Goal: Task Accomplishment & Management: Complete application form

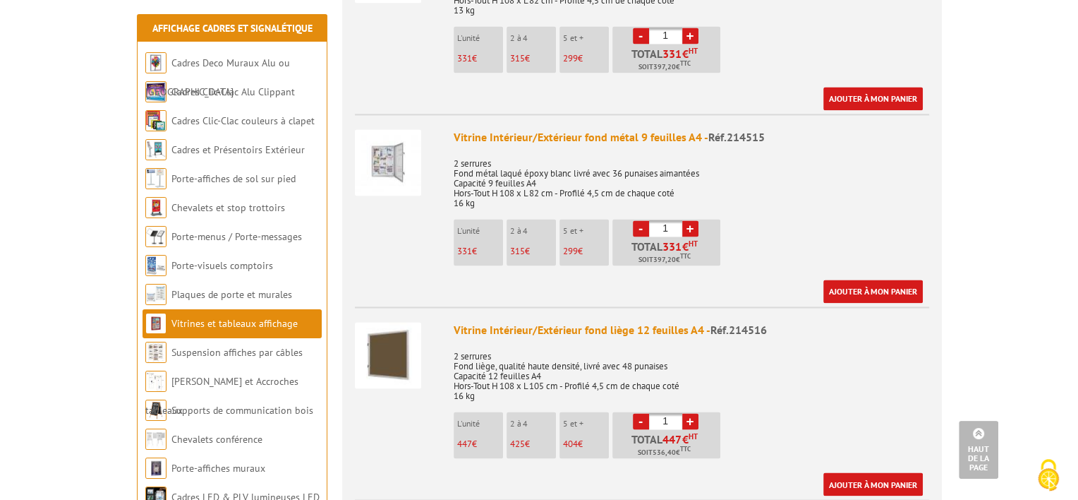
scroll to position [2187, 0]
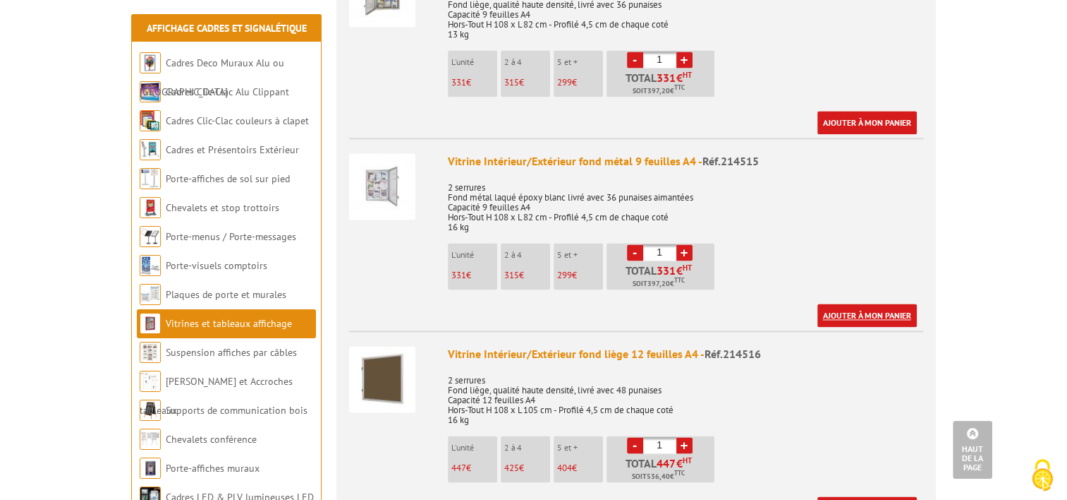
click at [866, 303] on link "Ajouter à mon panier" at bounding box center [867, 314] width 99 height 23
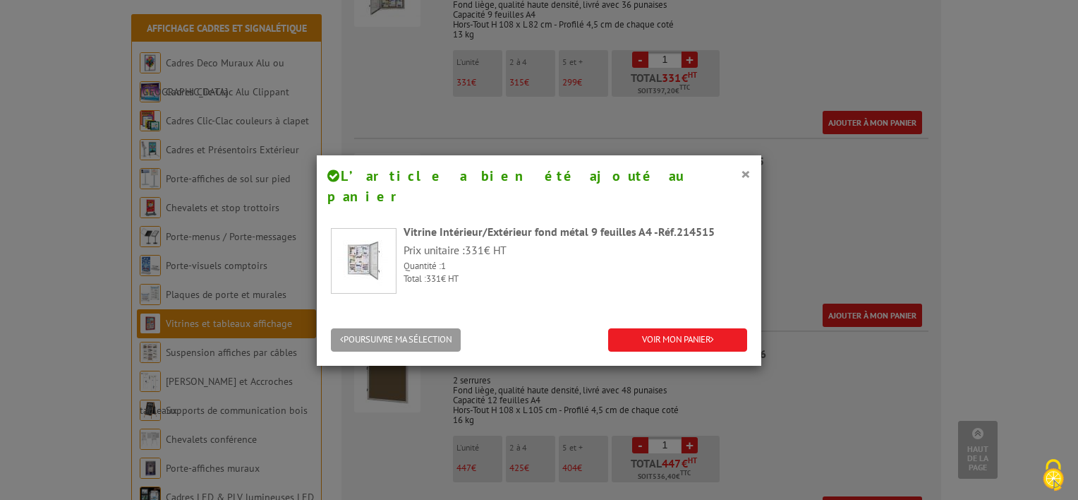
click at [915, 407] on div "× L’article a bien été ajouté au panier Vitrine Intérieur/Extérieur fond métal …" at bounding box center [539, 250] width 1078 height 500
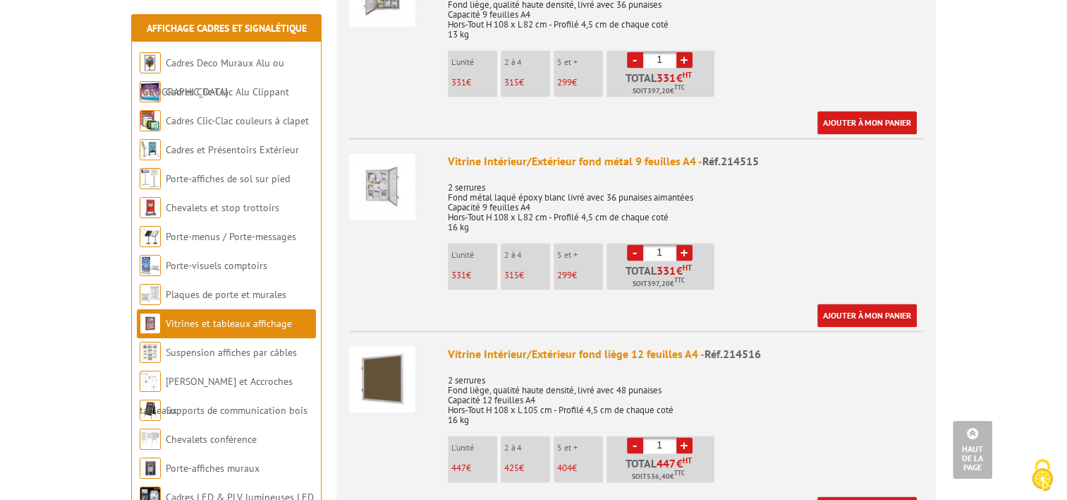
click at [615, 153] on div "Vitrine Intérieur/Extérieur fond métal 9 feuilles A4 - Réf.214515" at bounding box center [686, 161] width 476 height 16
click at [878, 303] on link "Ajouter à mon panier" at bounding box center [867, 314] width 99 height 23
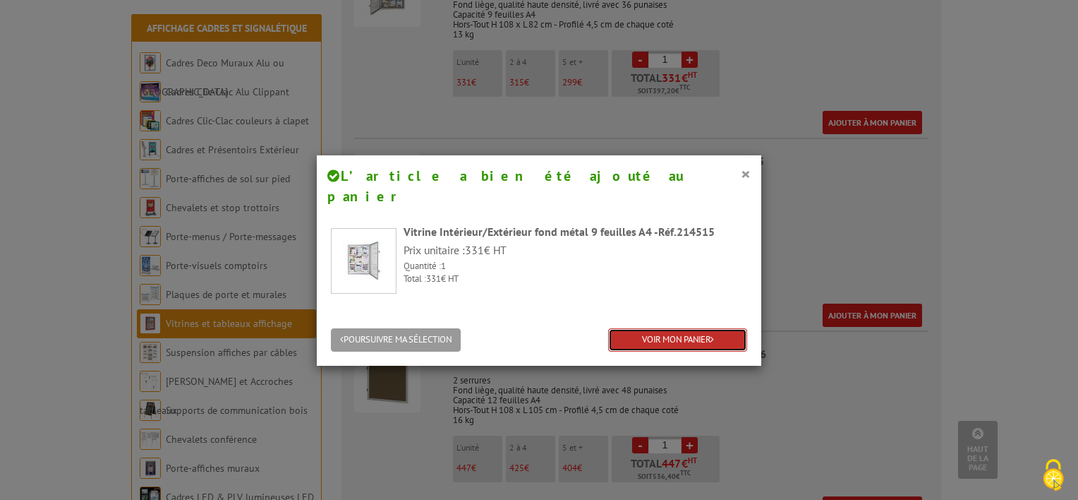
click at [685, 328] on link "VOIR MON PANIER" at bounding box center [677, 339] width 139 height 23
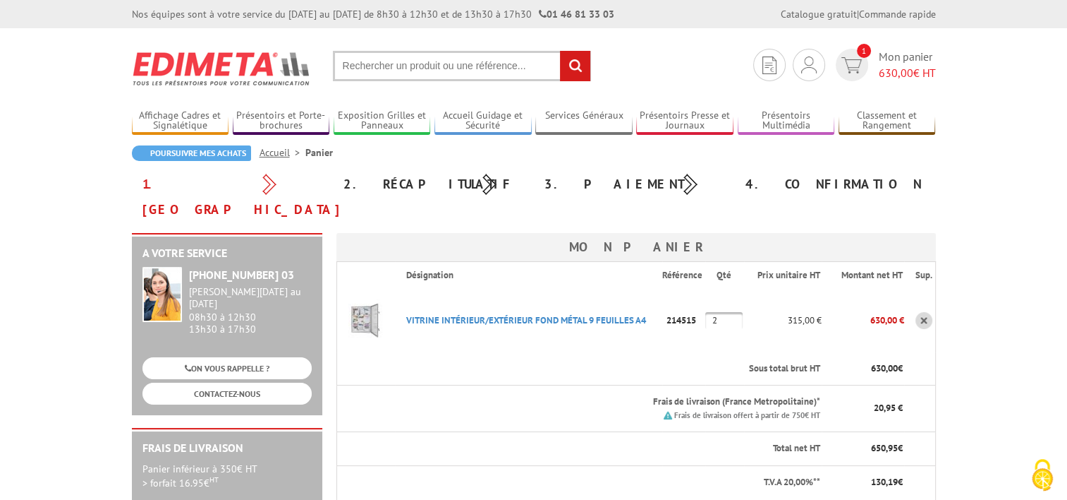
scroll to position [71, 0]
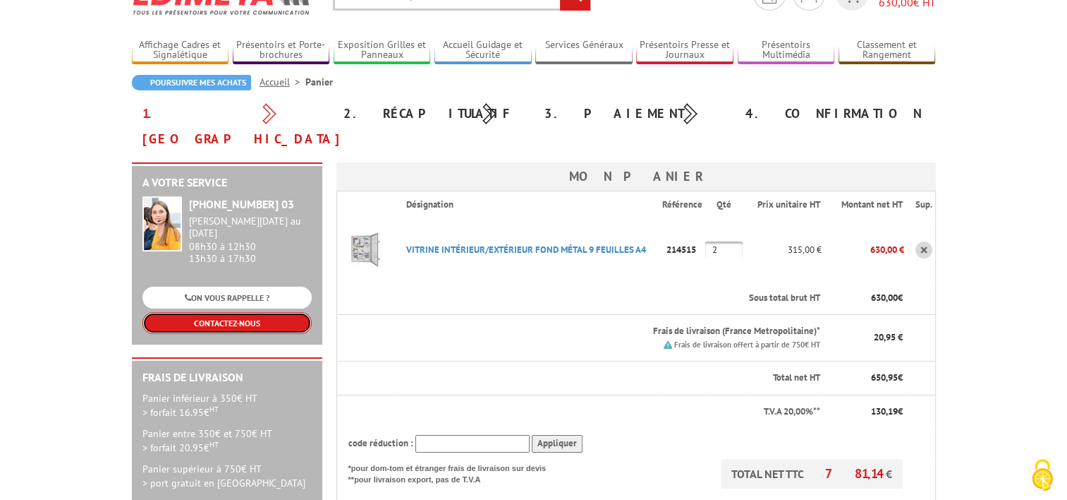
click at [251, 312] on link "CONTACTEZ-NOUS" at bounding box center [227, 323] width 169 height 22
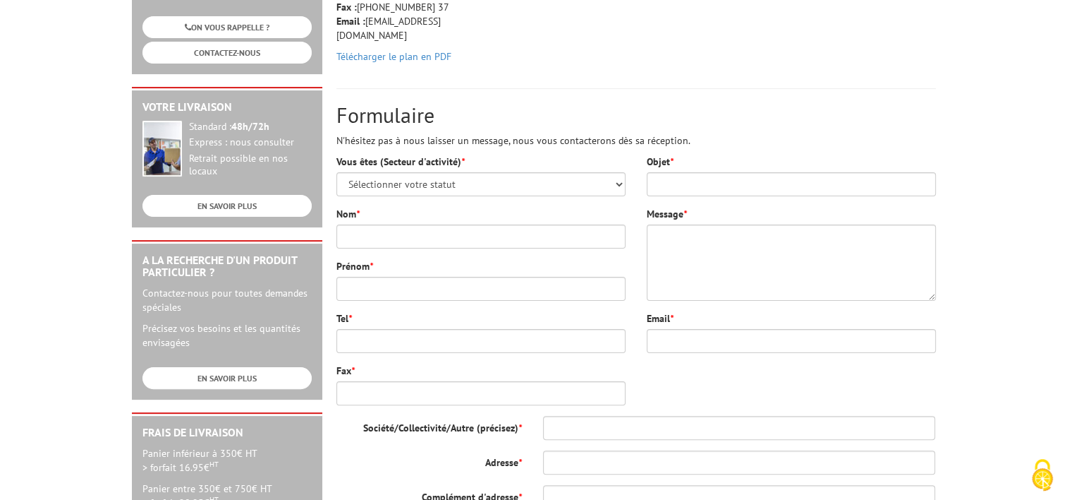
scroll to position [282, 0]
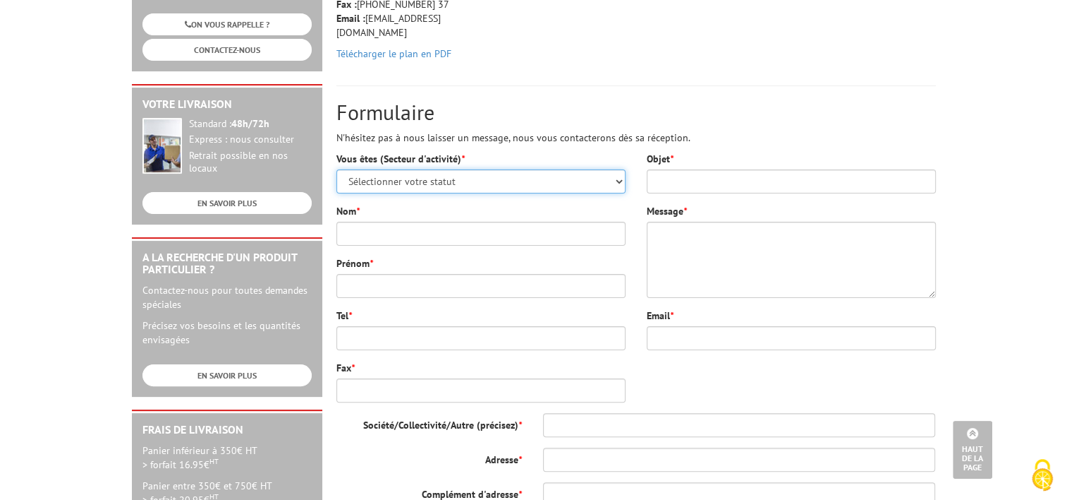
click at [425, 173] on select "Sélectionner votre statut Administrations et collectivités Magasins et commerce…" at bounding box center [481, 181] width 289 height 24
select select "876"
click at [337, 169] on select "Sélectionner votre statut Administrations et collectivités Magasins et commerce…" at bounding box center [481, 181] width 289 height 24
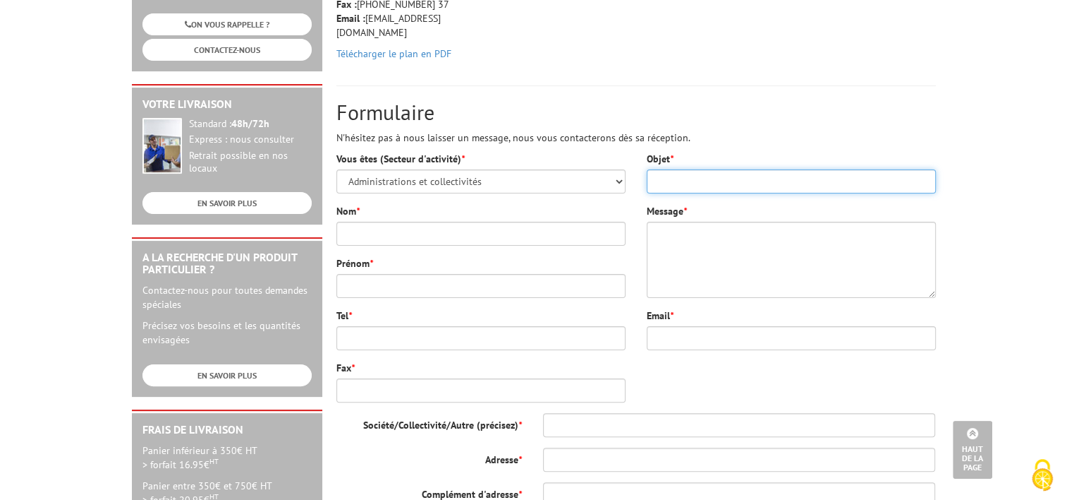
click at [756, 180] on input "Objet *" at bounding box center [791, 181] width 289 height 24
type input "Demande de Devis pour achat"
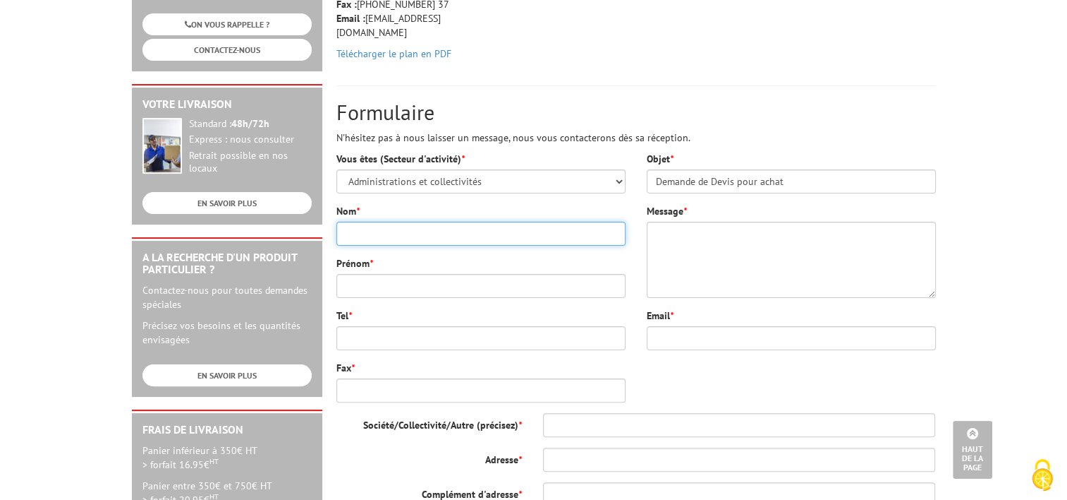
click at [412, 234] on input "Nom *" at bounding box center [481, 234] width 289 height 24
type input "Dauchat"
type input "[PERSON_NAME]"
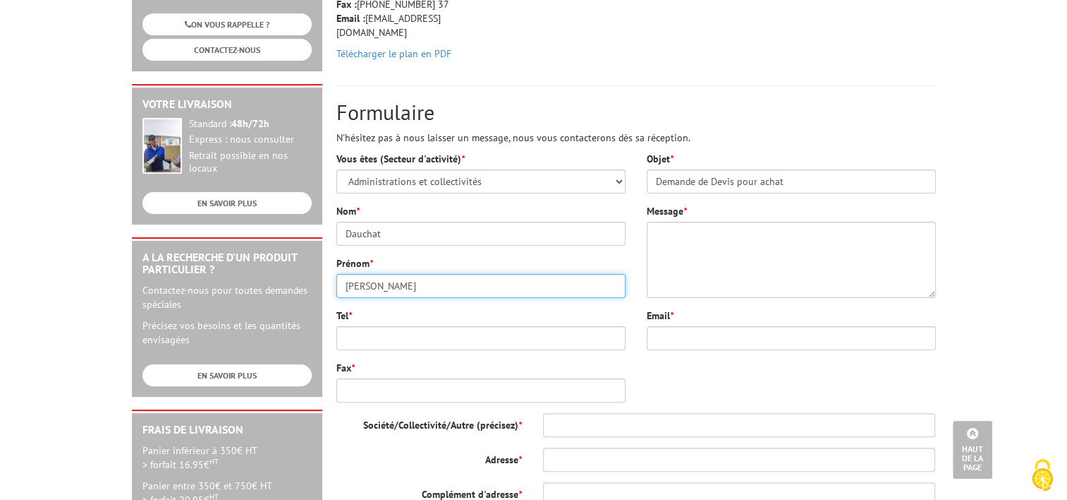
type input "[EMAIL_ADDRESS][DOMAIN_NAME]"
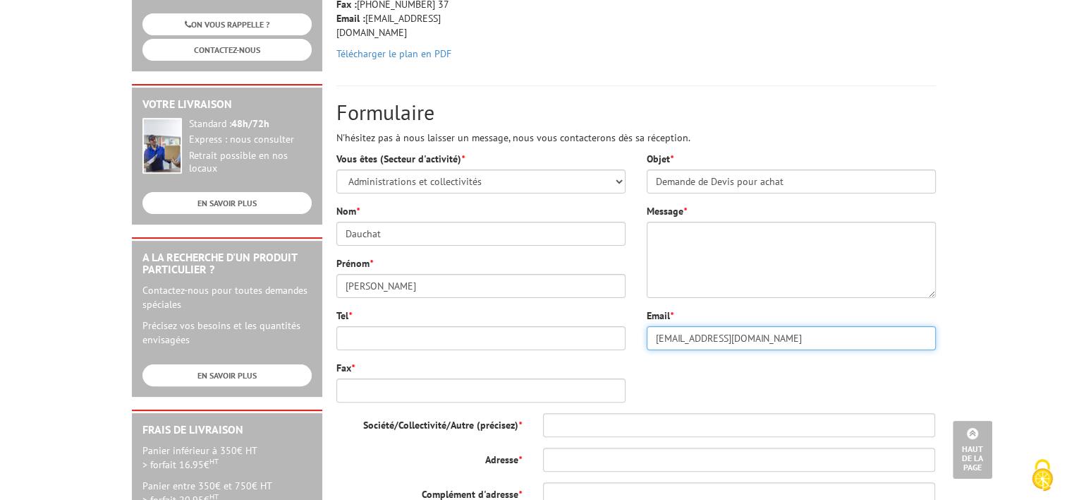
type input "Mairie de [GEOGRAPHIC_DATA]"
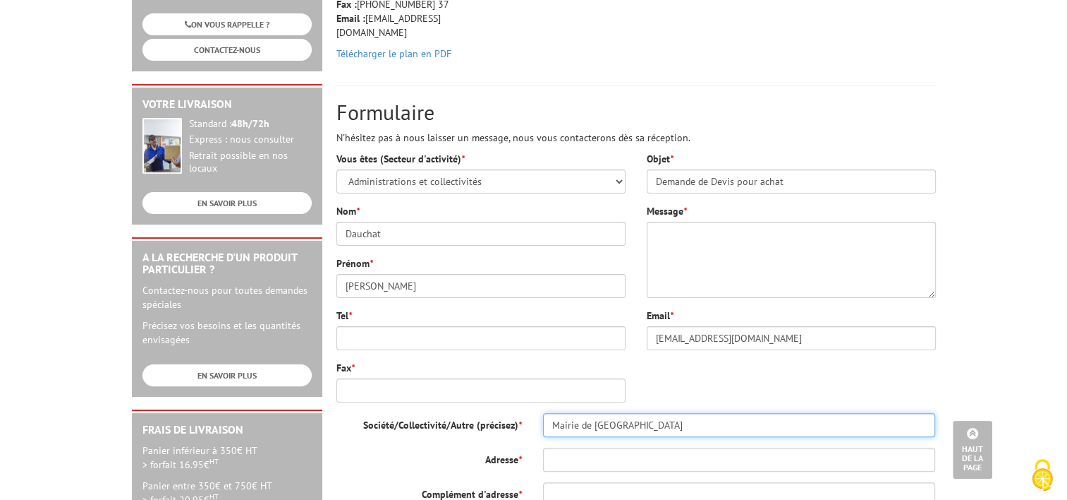
type input "[STREET_ADDRESS]"
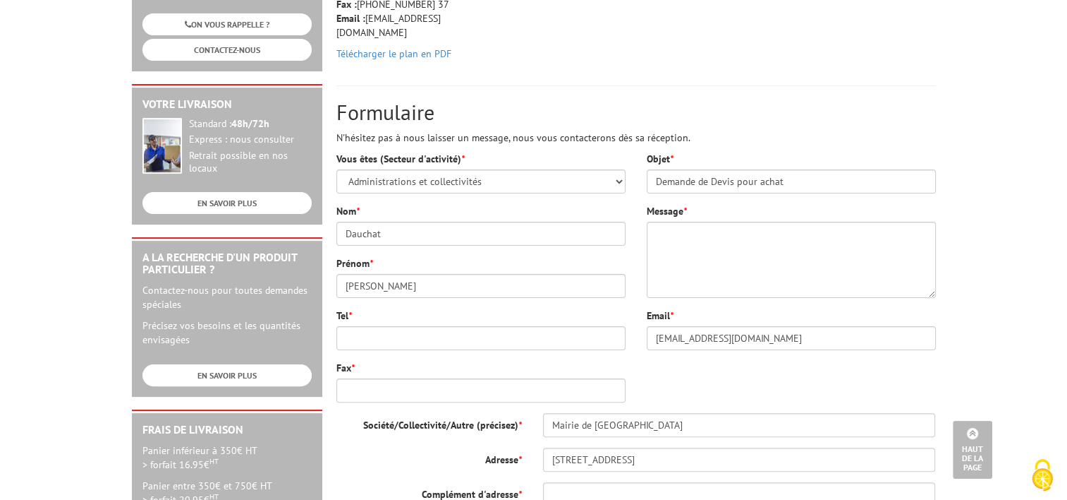
type input "44410"
type input "Saint-lyphard"
click at [408, 336] on input "Tel *" at bounding box center [481, 338] width 289 height 24
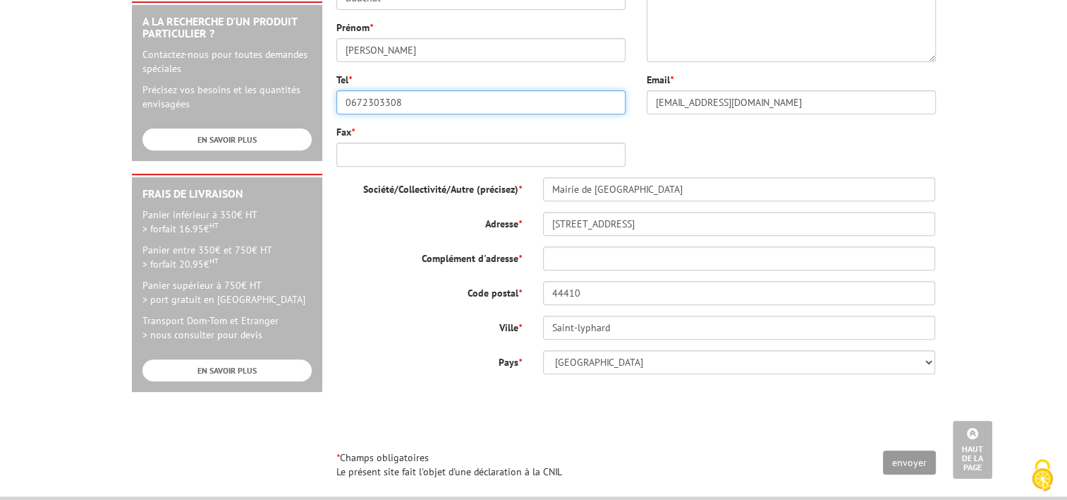
scroll to position [564, 0]
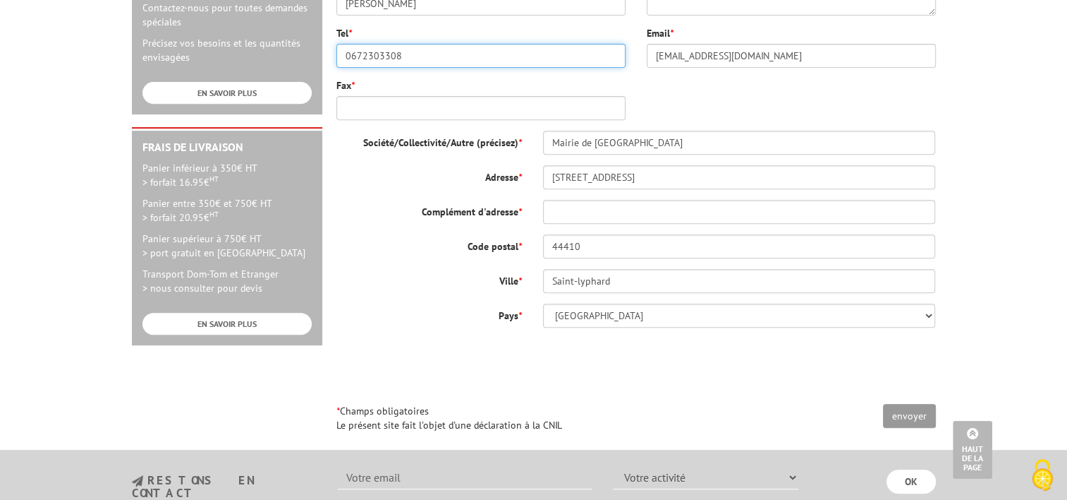
type input "0672303308"
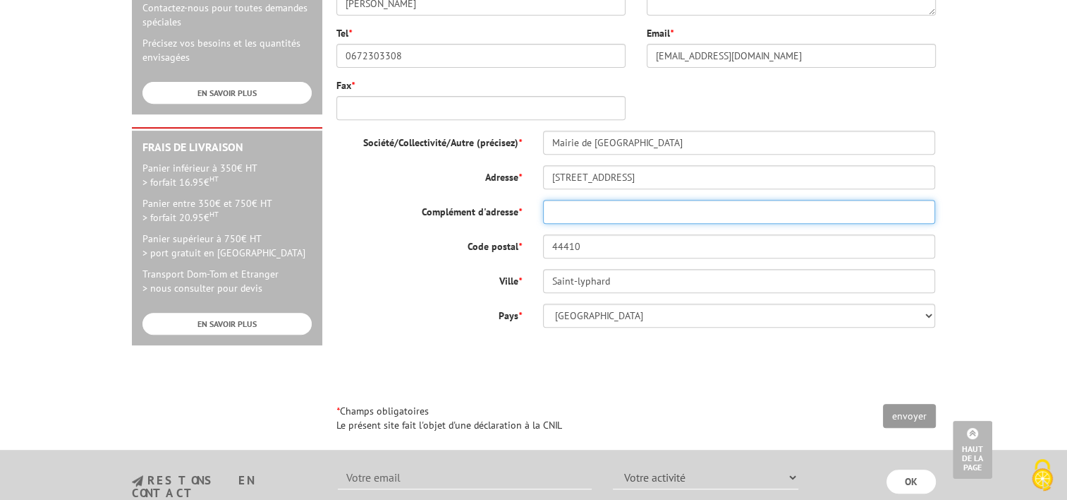
click at [593, 207] on input "Complément d'adresse *" at bounding box center [739, 212] width 393 height 24
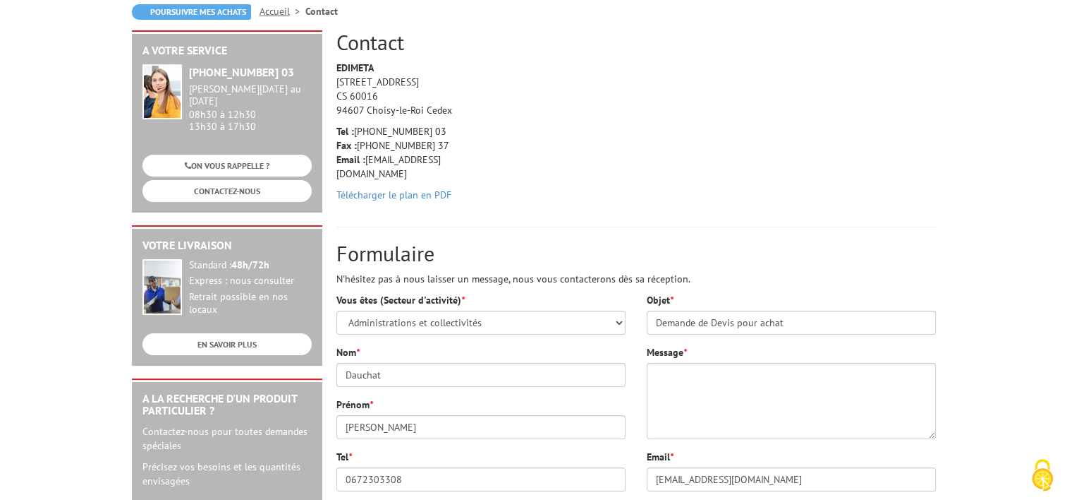
scroll to position [282, 0]
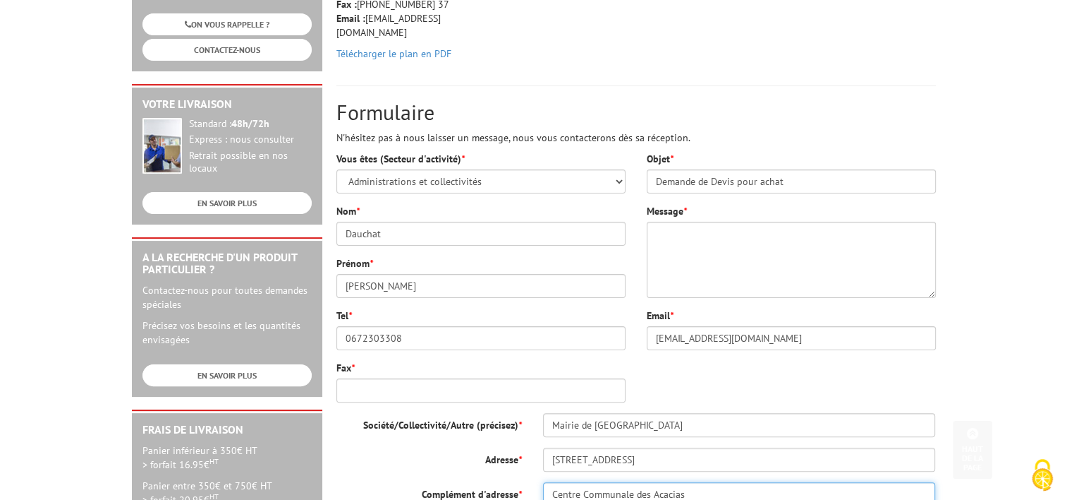
type input "Centre Communale des Acacias"
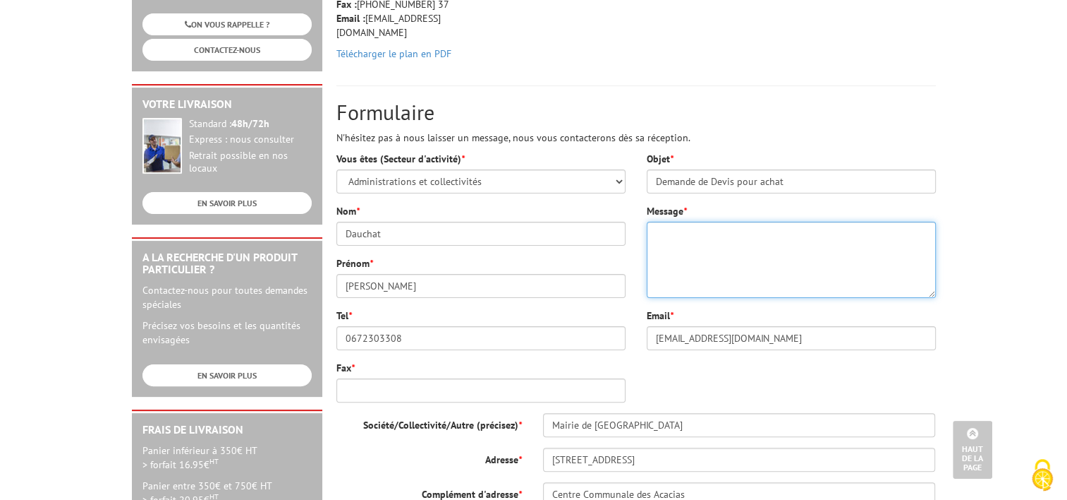
click at [702, 251] on textarea "Message *" at bounding box center [791, 260] width 289 height 76
click at [753, 229] on textarea "Bonjour, je souhaiterais un devis afin d'acheter chez vous" at bounding box center [791, 260] width 289 height 76
drag, startPoint x: 223, startPoint y: 4, endPoint x: 808, endPoint y: 263, distance: 639.9
click at [748, 269] on textarea "Bonjour, je souhaiterais un devis afin d'acheter chez vous" at bounding box center [791, 260] width 289 height 76
click at [898, 248] on textarea "Bonjour, je souhaiterais un devis afin d'acheter chez vous" at bounding box center [791, 260] width 289 height 76
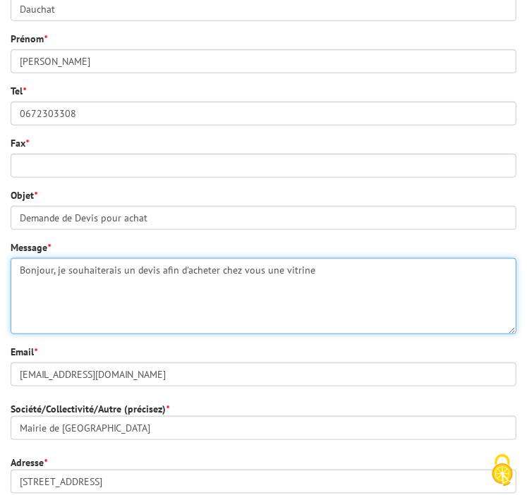
scroll to position [847, 0]
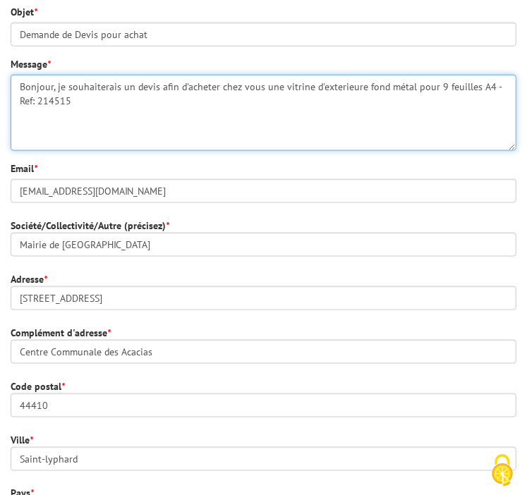
click at [334, 86] on textarea "Bonjour, je souhaiterais un devis afin d'acheter chez vous une vitrine d'exteri…" at bounding box center [264, 113] width 506 height 76
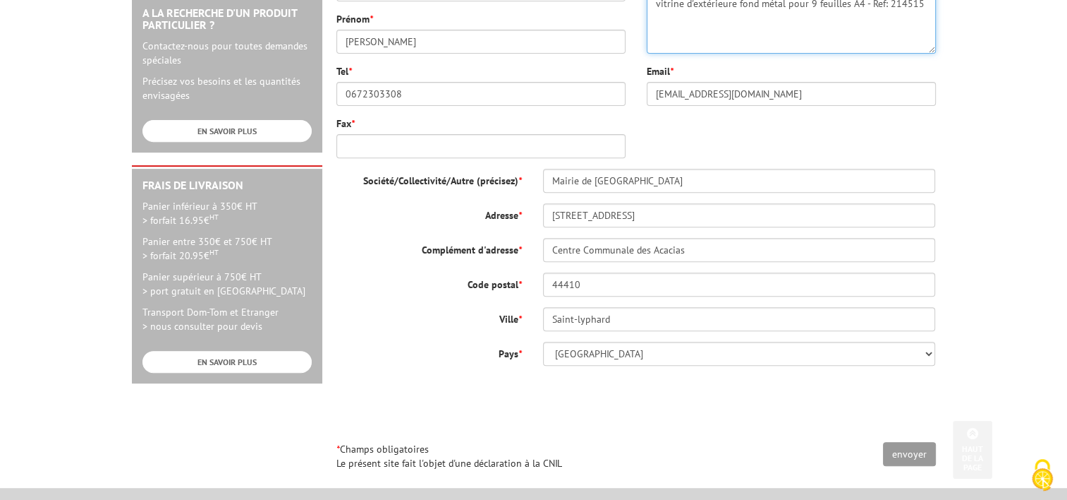
scroll to position [547, 0]
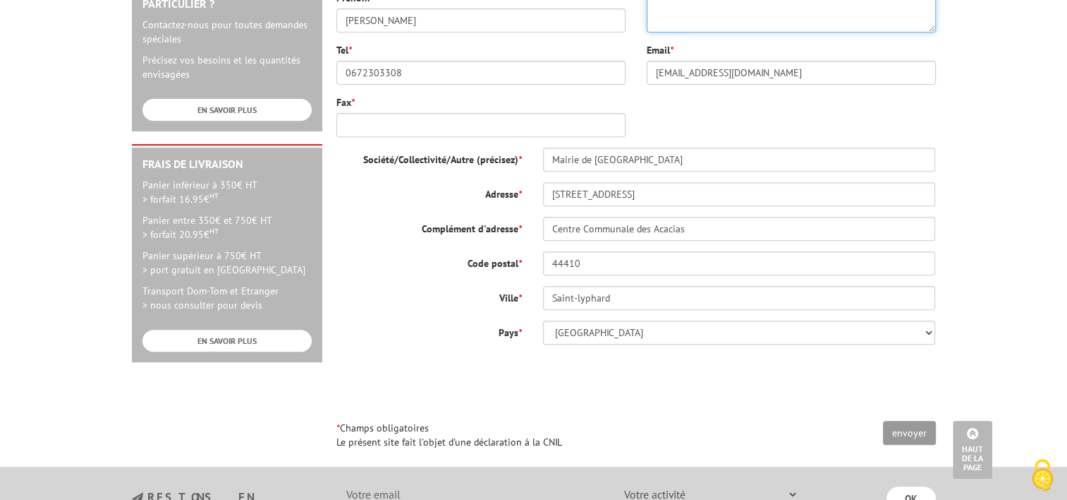
type textarea "Bonjour, je souhaiterais un devis afin d'acheter chez vous une vitrine d'extéri…"
click at [910, 432] on input "envoyer" at bounding box center [909, 432] width 53 height 24
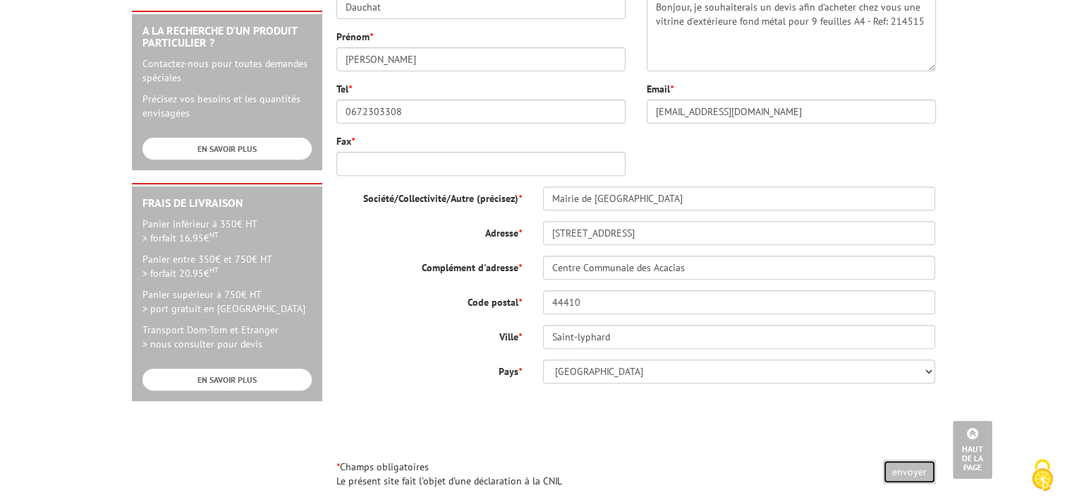
scroll to position [477, 0]
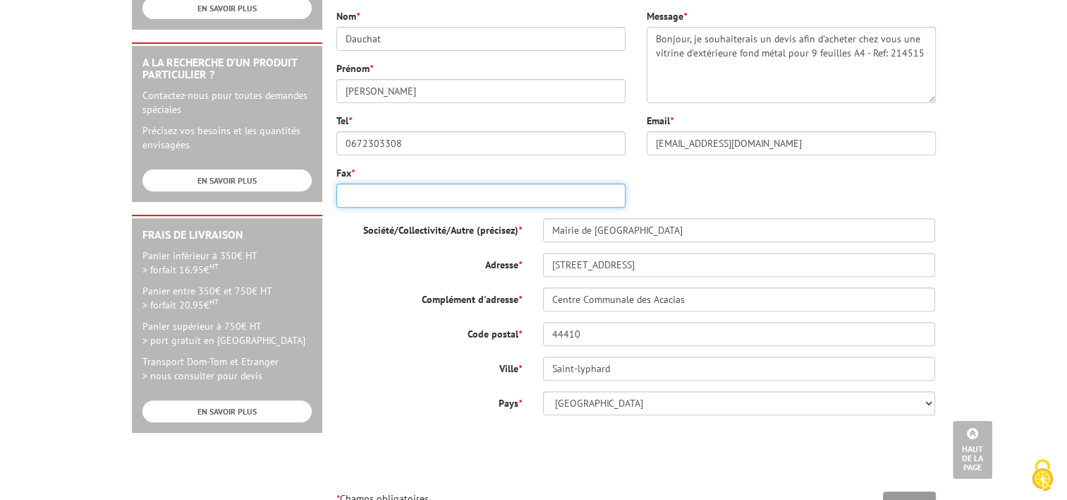
click at [399, 193] on input "Fax *" at bounding box center [481, 195] width 289 height 24
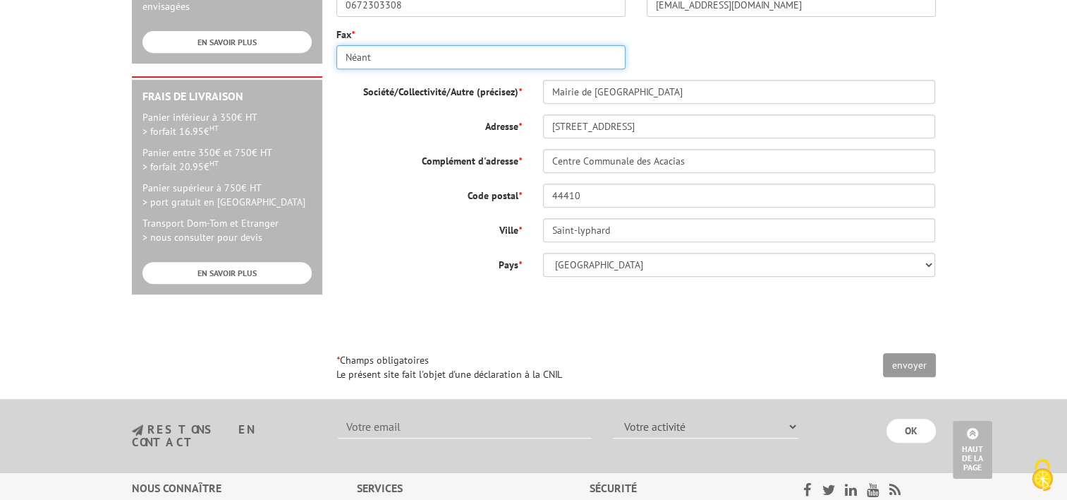
scroll to position [618, 0]
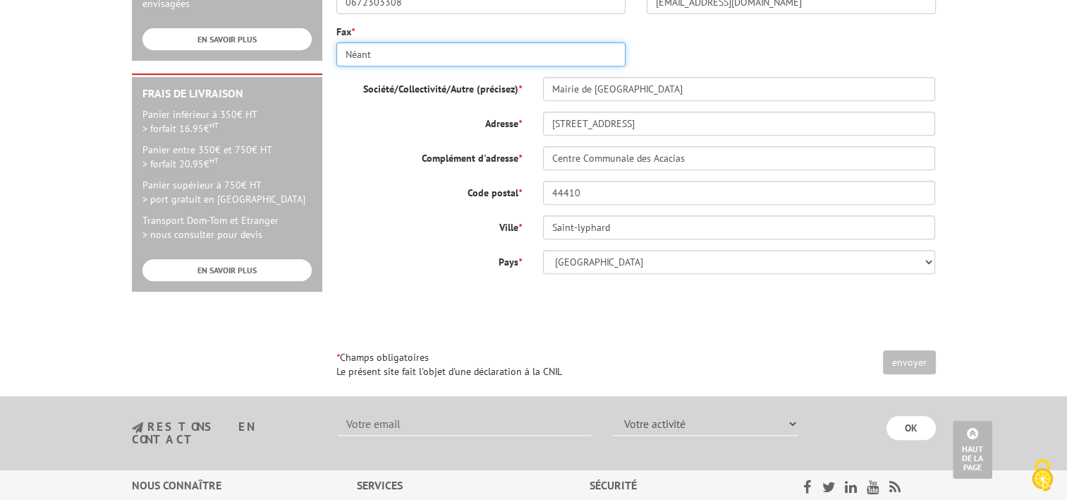
type input "Néant"
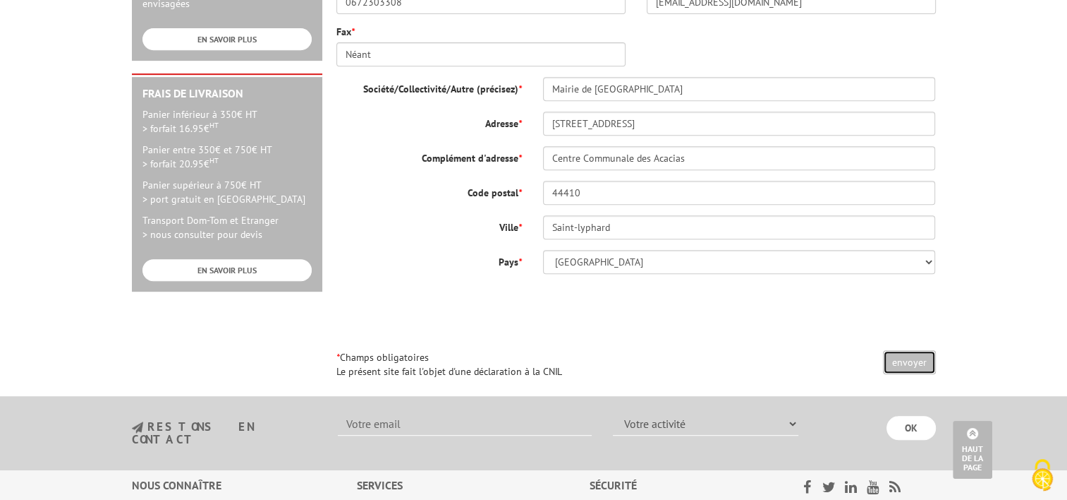
click at [918, 360] on input "envoyer" at bounding box center [909, 362] width 53 height 24
